Goal: Task Accomplishment & Management: Manage account settings

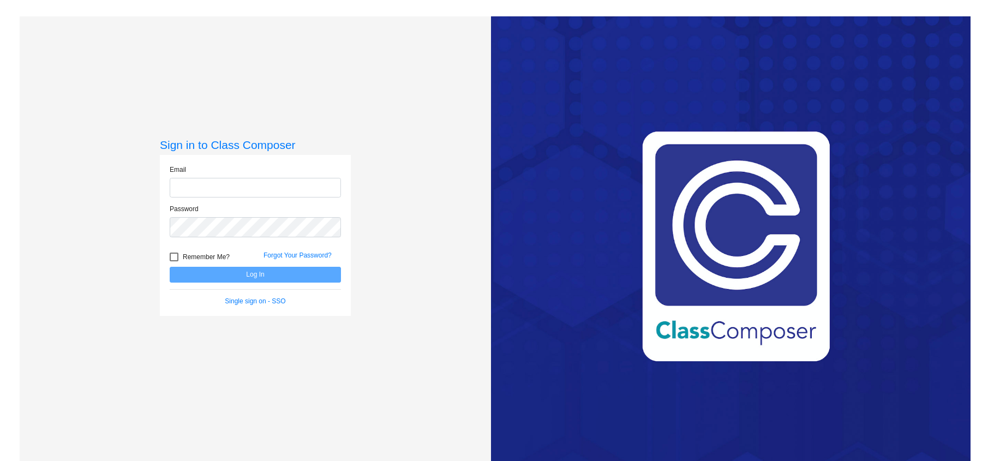
type input "[PERSON_NAME][EMAIL_ADDRESS][PERSON_NAME][DOMAIN_NAME]"
click at [207, 276] on button "Log In" at bounding box center [255, 275] width 171 height 16
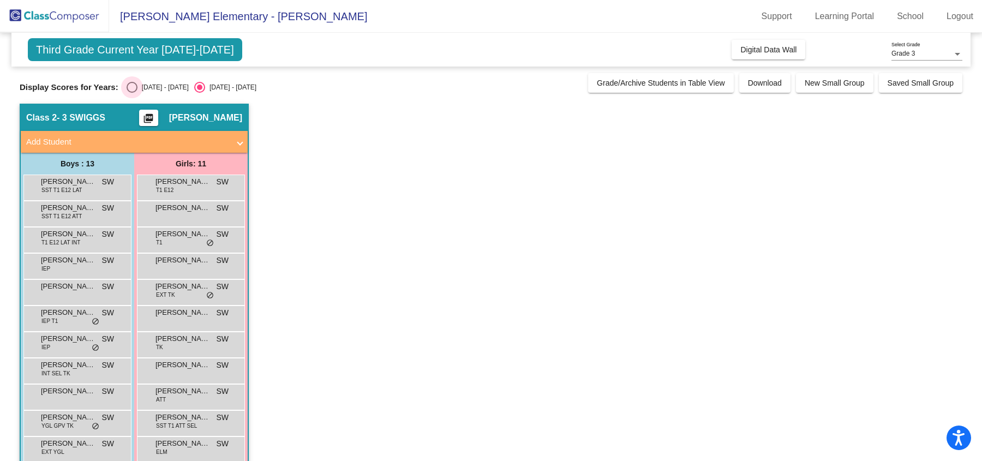
click at [129, 86] on div "Select an option" at bounding box center [132, 87] width 11 height 11
click at [131, 93] on input "[DATE] - [DATE]" at bounding box center [131, 93] width 1 height 1
radio input "true"
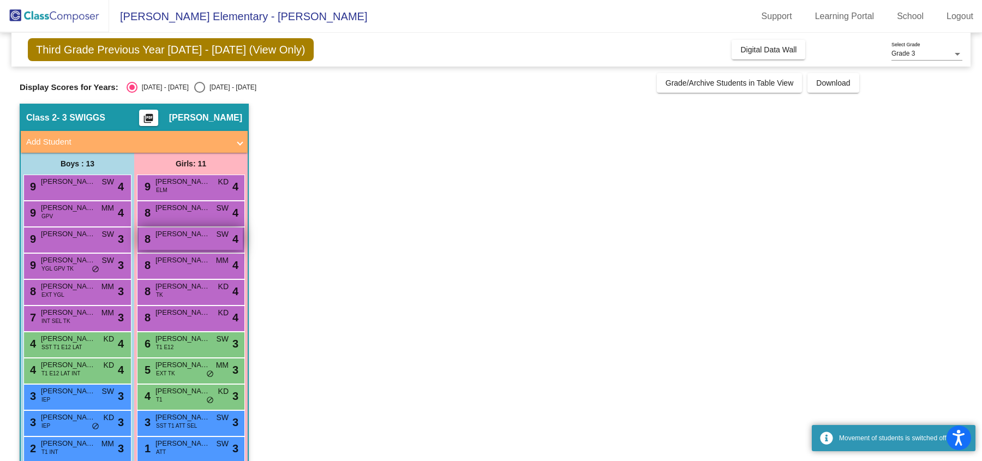
scroll to position [71, 0]
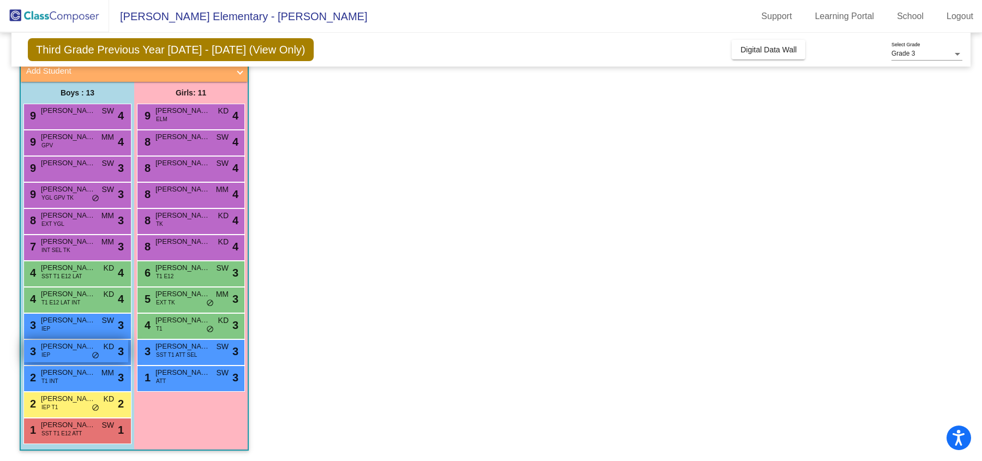
click at [61, 351] on div "3 [PERSON_NAME] IEP KD lock do_not_disturb_alt 3" at bounding box center [76, 351] width 104 height 22
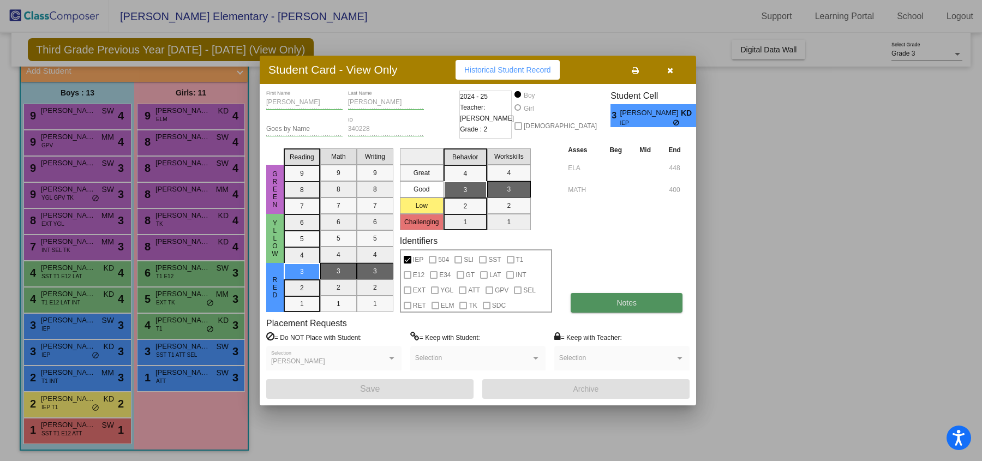
click at [595, 297] on button "Notes" at bounding box center [626, 303] width 112 height 20
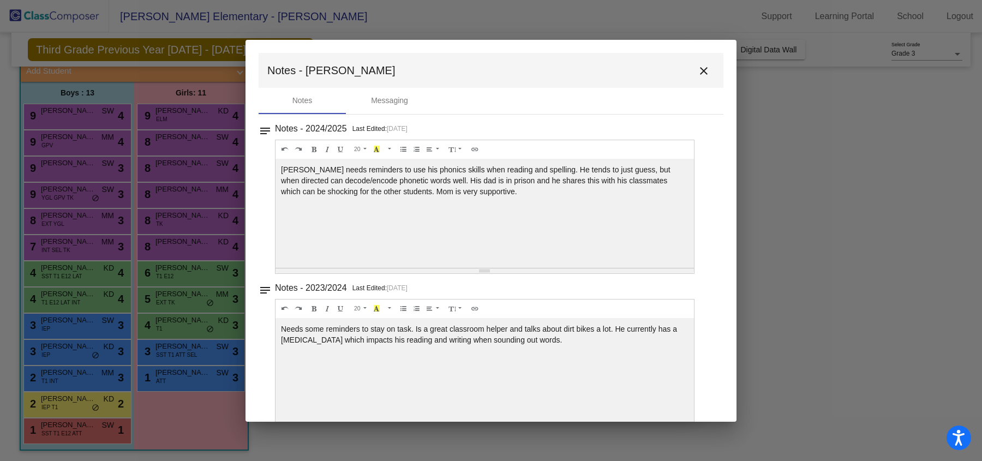
click at [700, 70] on mat-icon "close" at bounding box center [703, 70] width 13 height 13
